Goal: Task Accomplishment & Management: Manage account settings

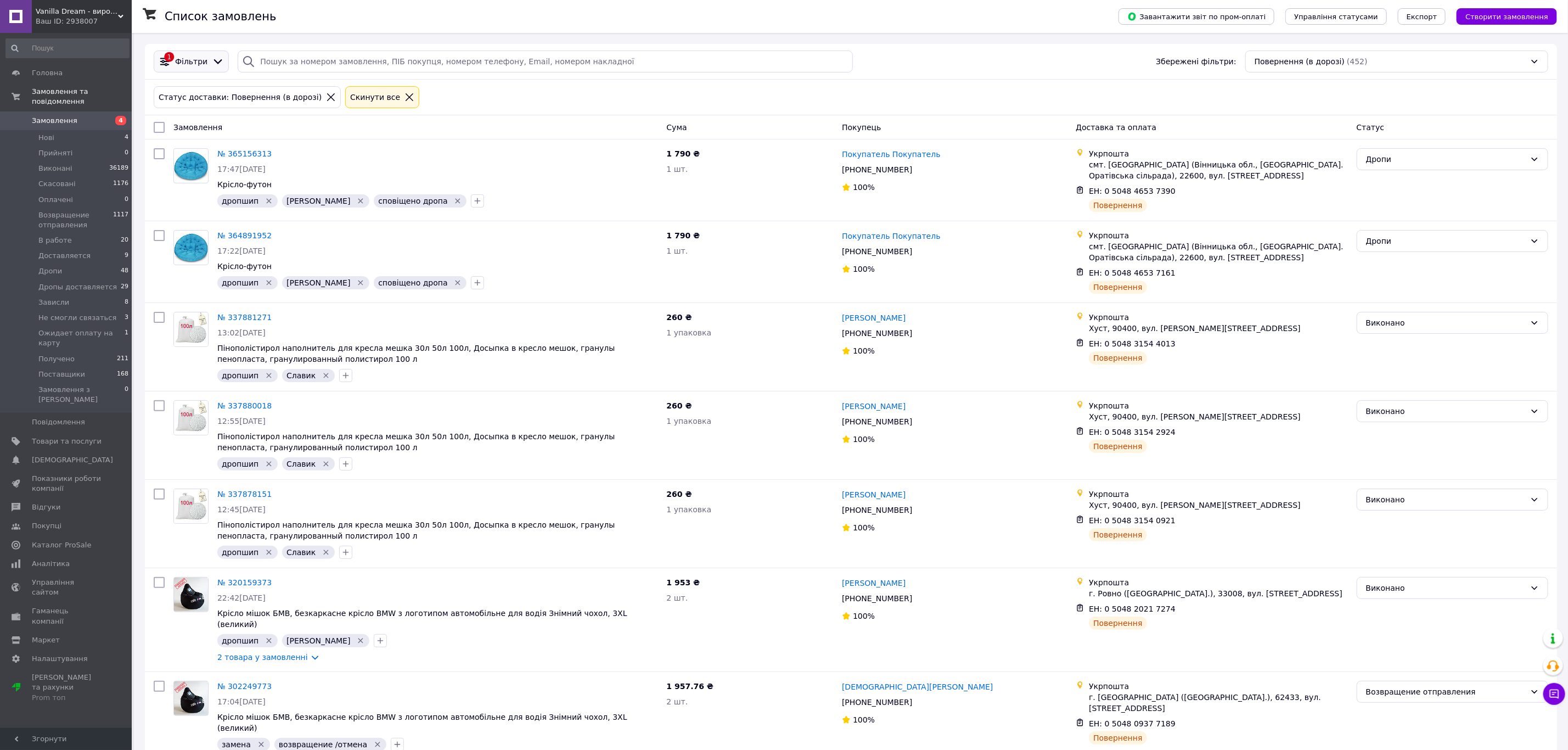
click at [209, 71] on div "1 Фільтри" at bounding box center [191, 61] width 75 height 22
click at [1334, 76] on div "1 Фільтри Збережені фільтри: Повернення (в дорозі) (452)" at bounding box center [851, 61] width 1412 height 36
click at [1321, 63] on div "Повернення (в дорозі) (452)" at bounding box center [1397, 61] width 303 height 22
click at [1364, 169] on div "Отримувач відмовився (183)" at bounding box center [1396, 164] width 287 height 11
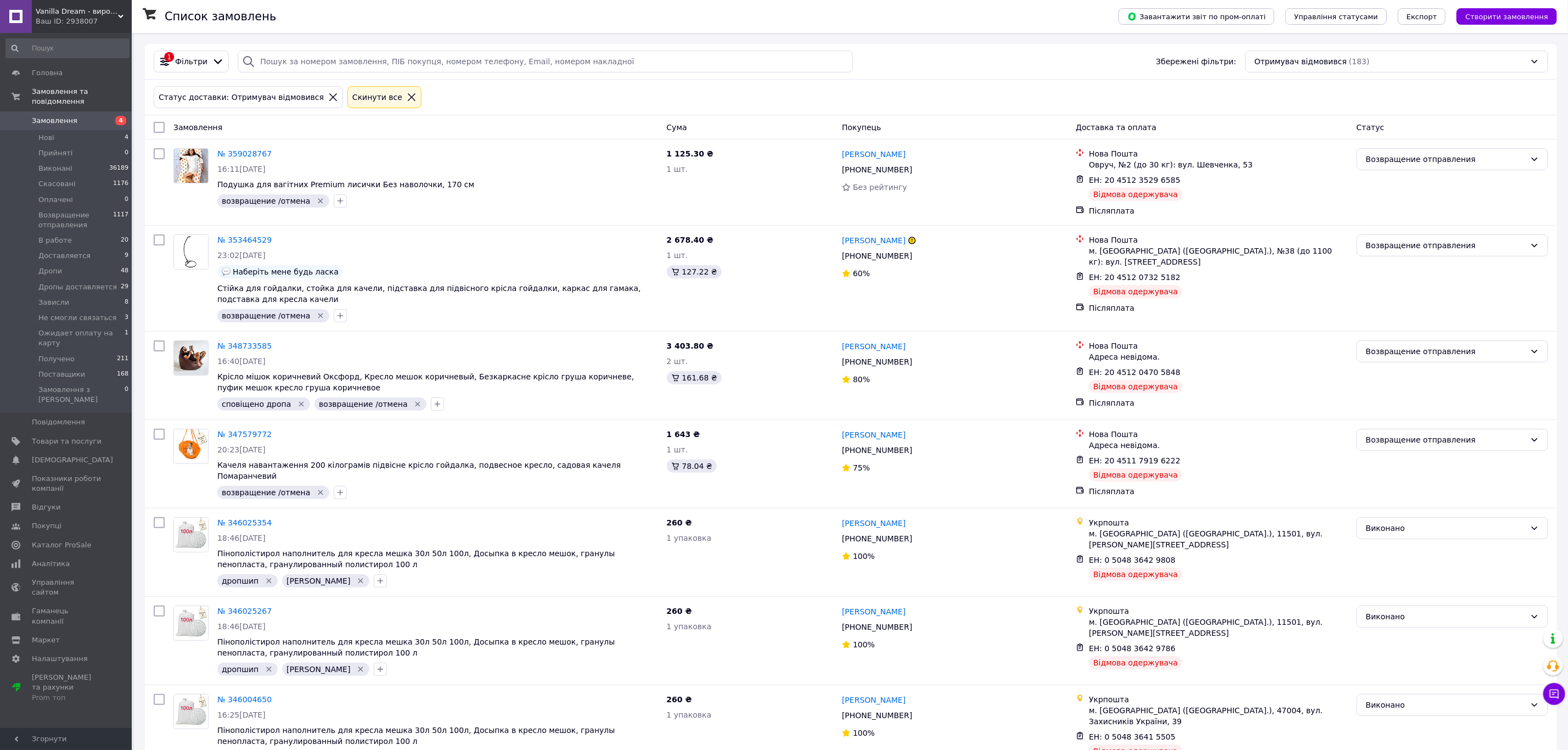
click at [1371, 72] on div "Отримувач відмовився (183)" at bounding box center [1397, 61] width 303 height 22
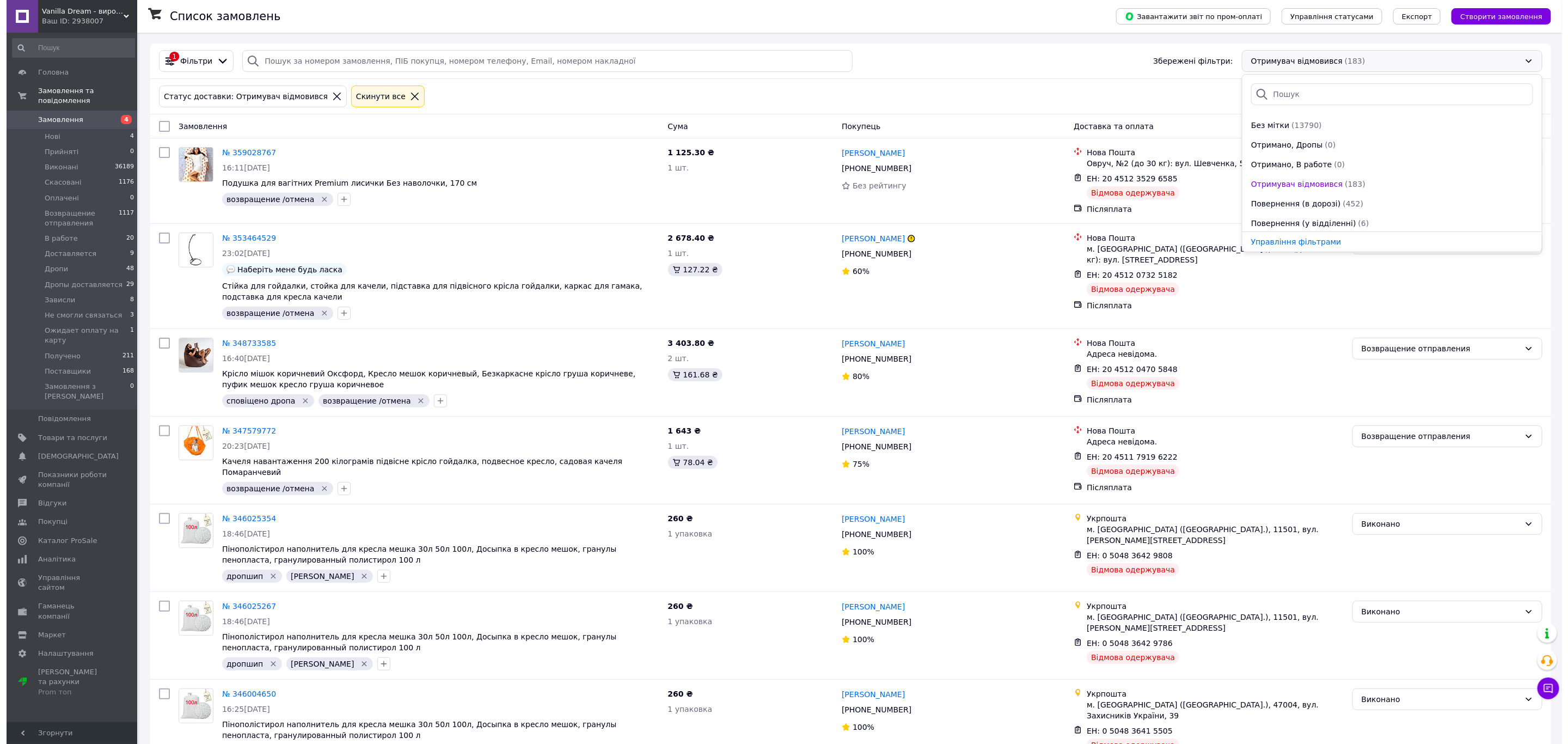
scroll to position [353, 0]
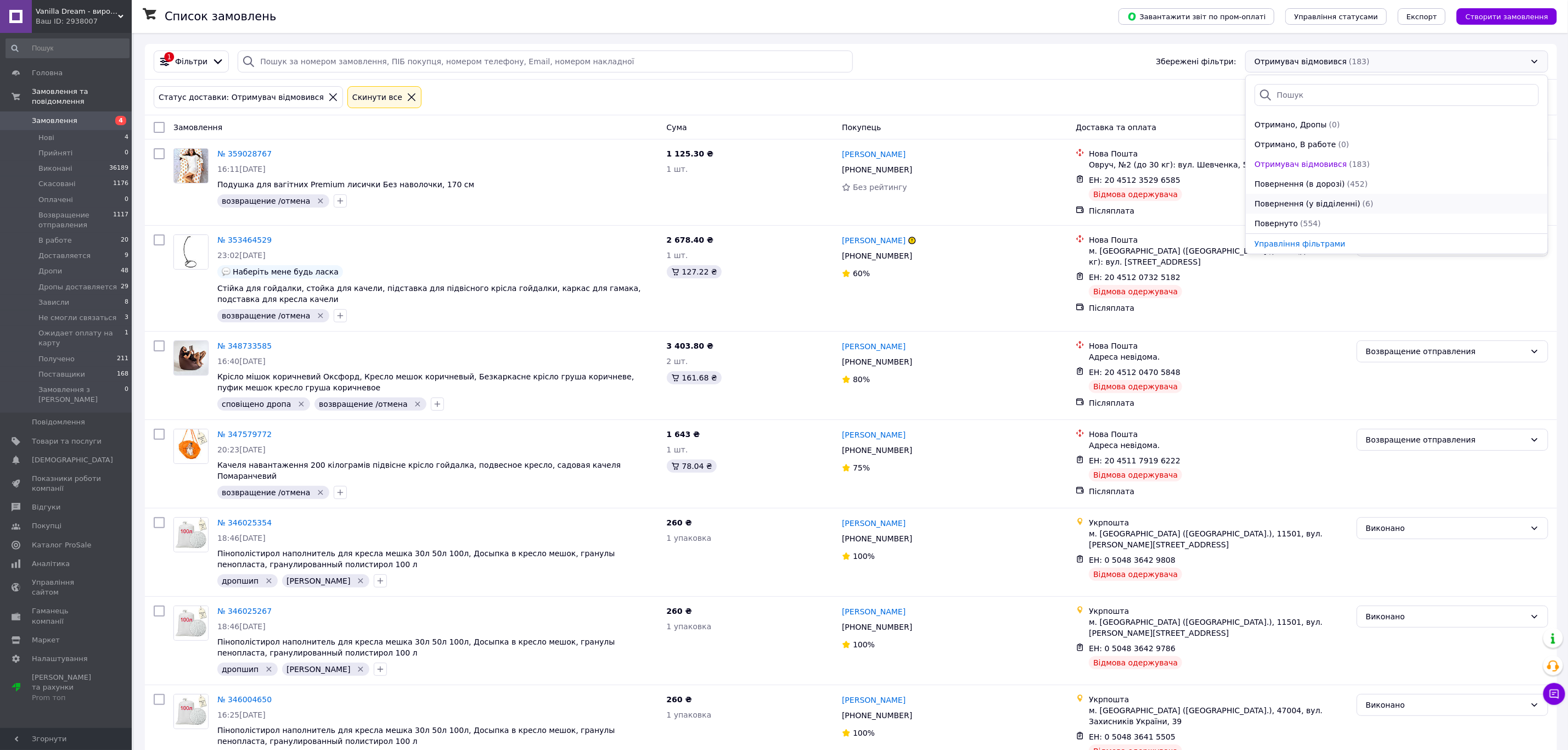
click at [1391, 206] on div "Повернення (у відділенні) (6)" at bounding box center [1396, 203] width 287 height 11
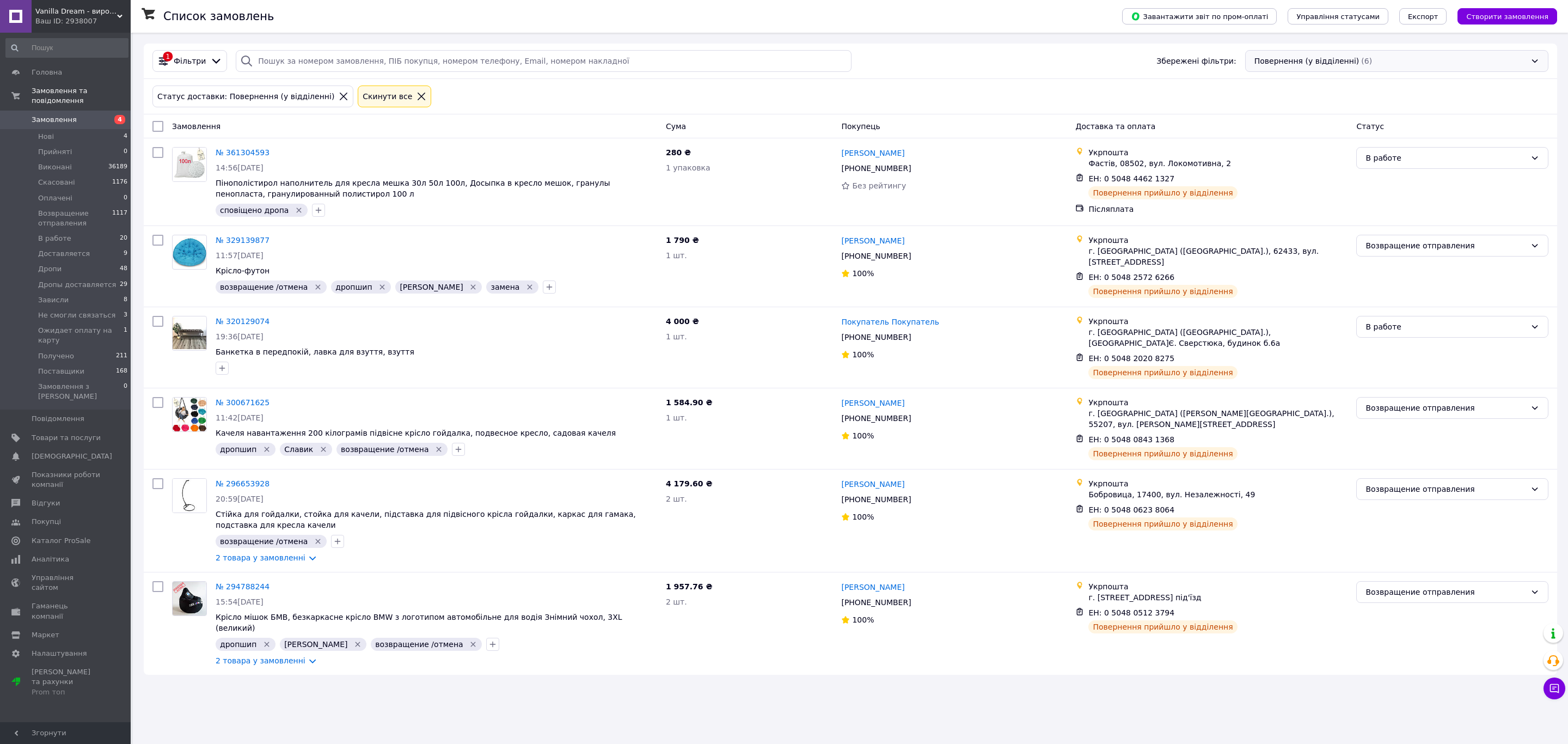
click at [1355, 70] on div "Повернення (у відділенні) (6)" at bounding box center [1397, 61] width 303 height 22
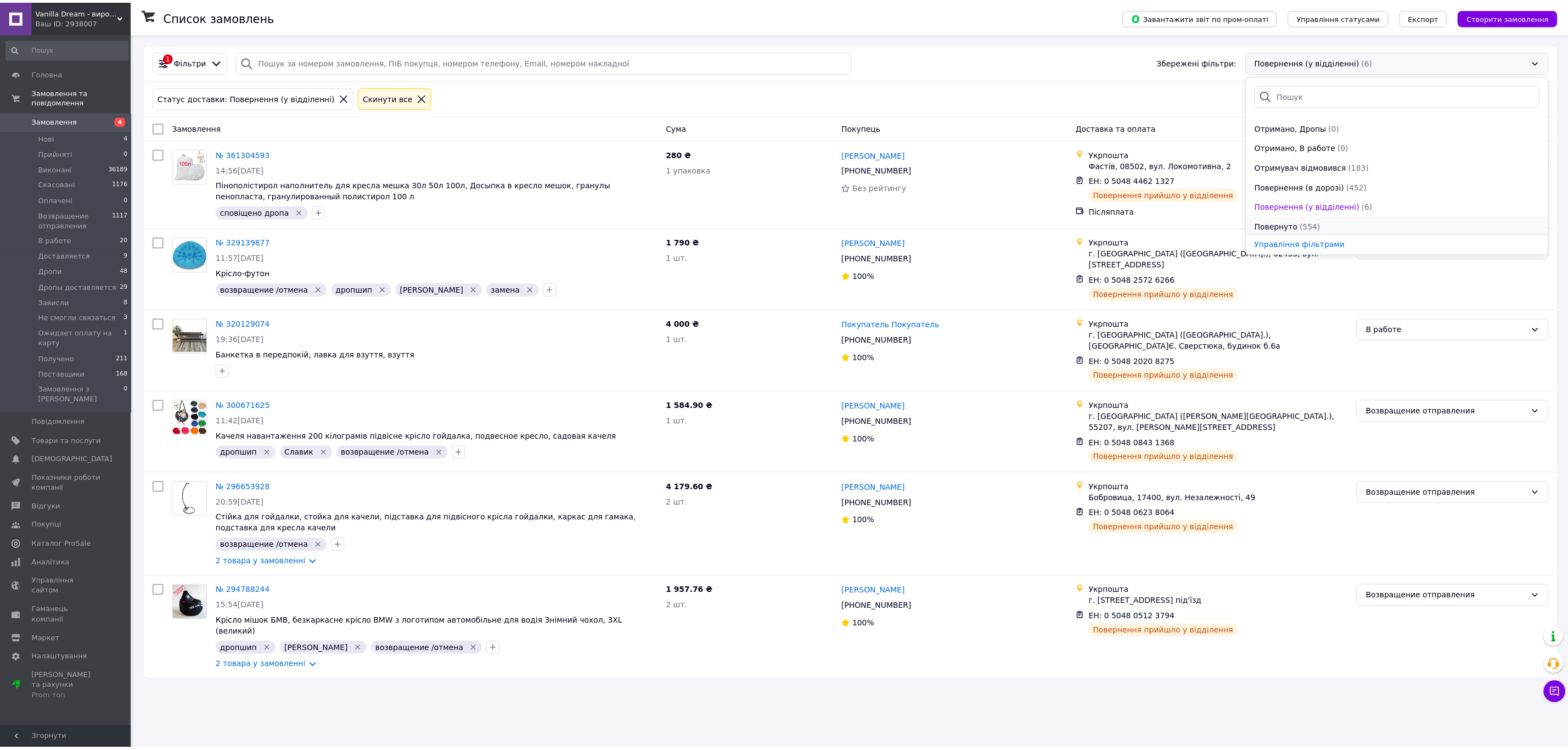
scroll to position [356, 0]
click at [1379, 219] on div "Повернуто (554)" at bounding box center [1408, 223] width 289 height 11
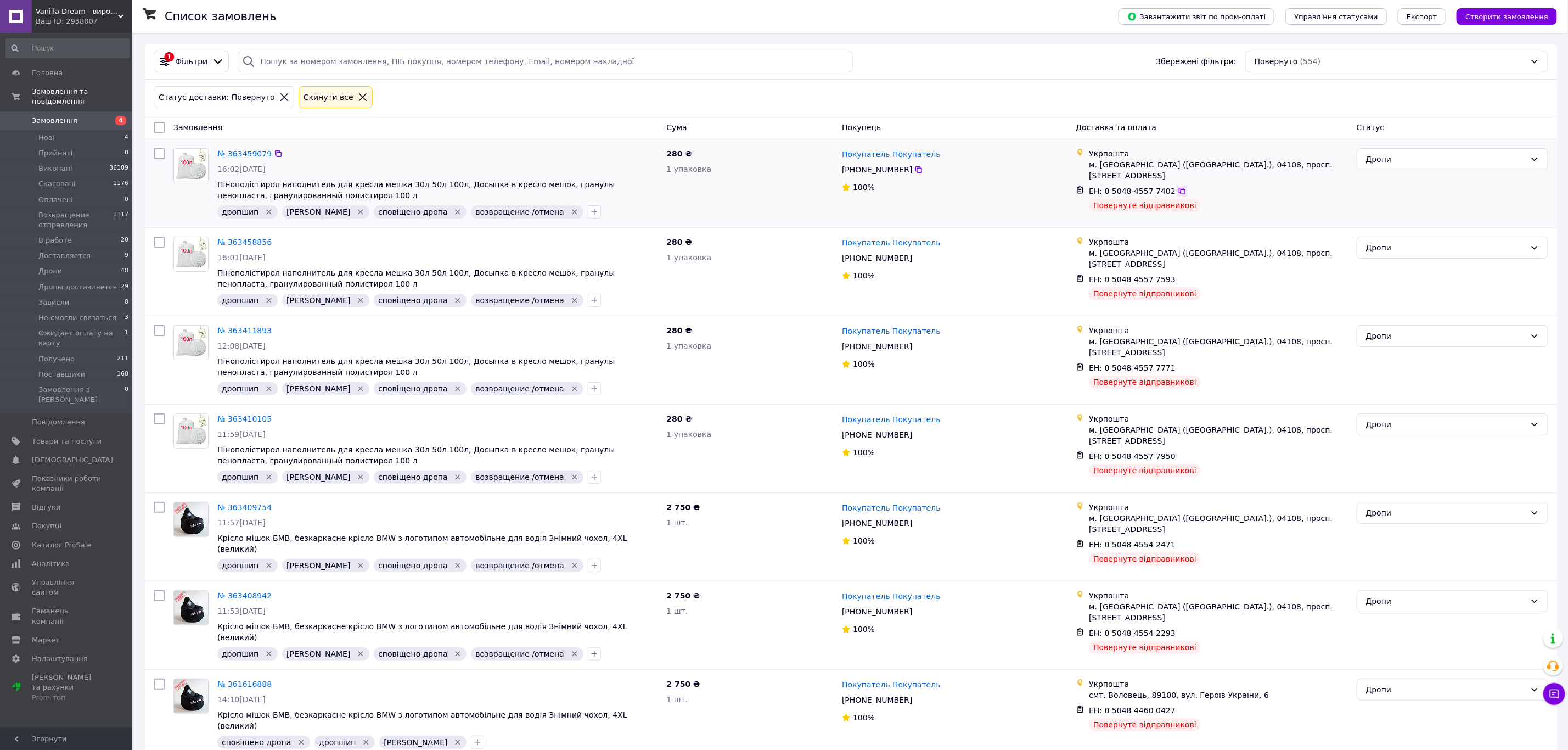
click at [1178, 187] on icon at bounding box center [1182, 191] width 9 height 9
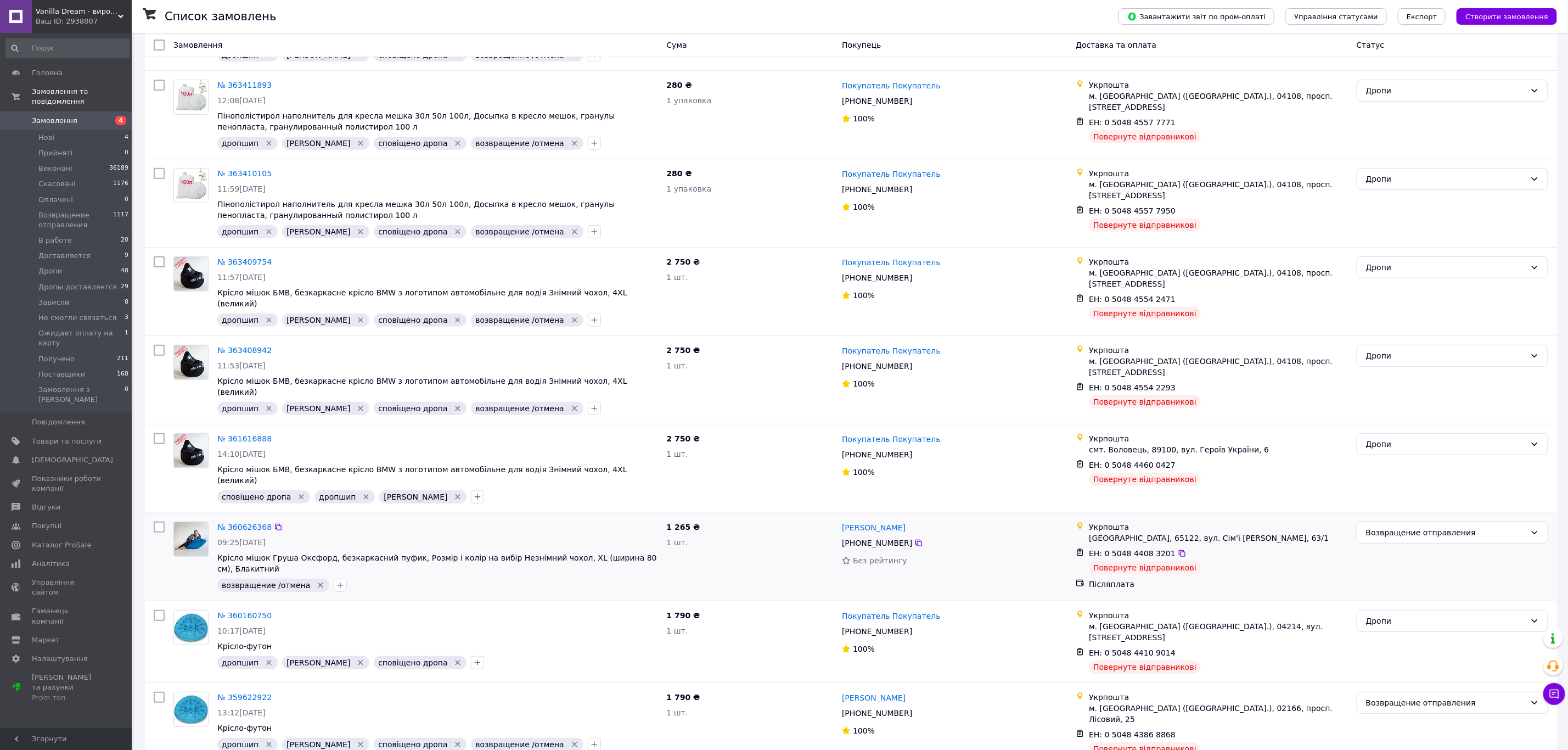
scroll to position [247, 0]
click at [1178, 548] on icon at bounding box center [1182, 552] width 9 height 9
click at [721, 20] on div "Список замовлень" at bounding box center [630, 16] width 932 height 33
